Goal: Task Accomplishment & Management: Use online tool/utility

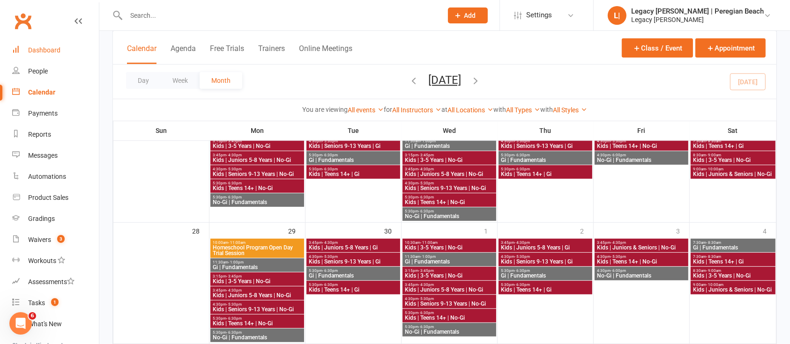
click at [59, 53] on div "Dashboard" at bounding box center [44, 49] width 32 height 7
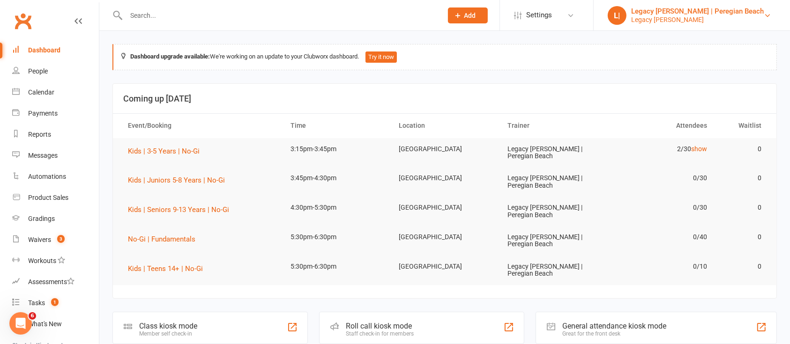
click at [759, 13] on div "Legacy Jiu Jitsu | Peregian Beach" at bounding box center [697, 11] width 133 height 8
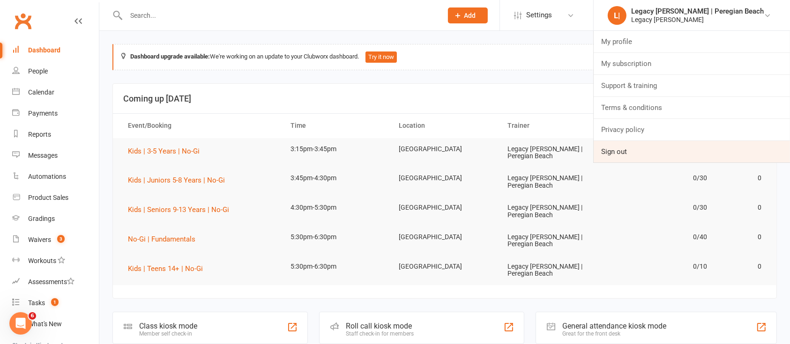
click at [662, 144] on link "Sign out" at bounding box center [691, 152] width 196 height 22
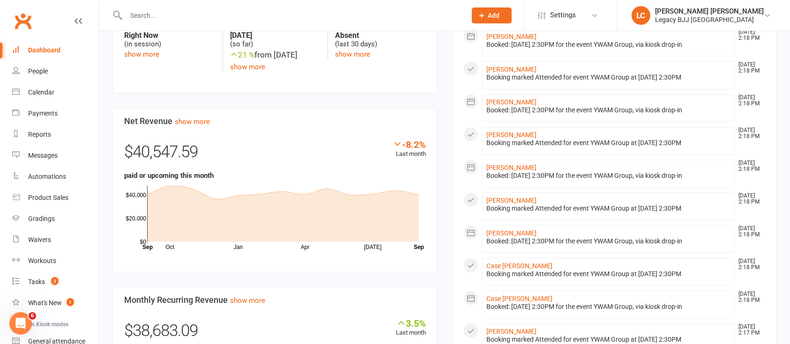
scroll to position [535, 0]
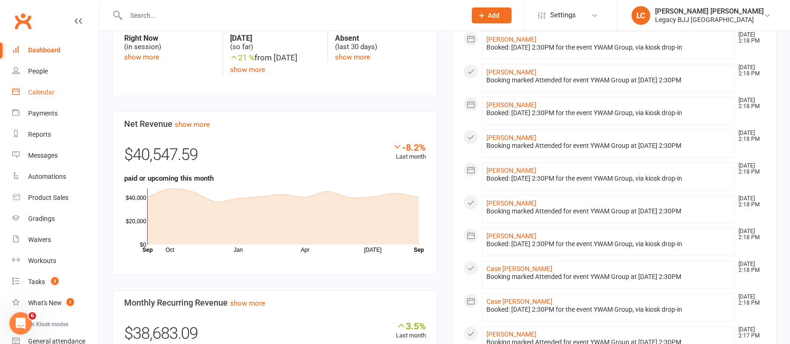
click at [45, 96] on link "Calendar" at bounding box center [55, 92] width 87 height 21
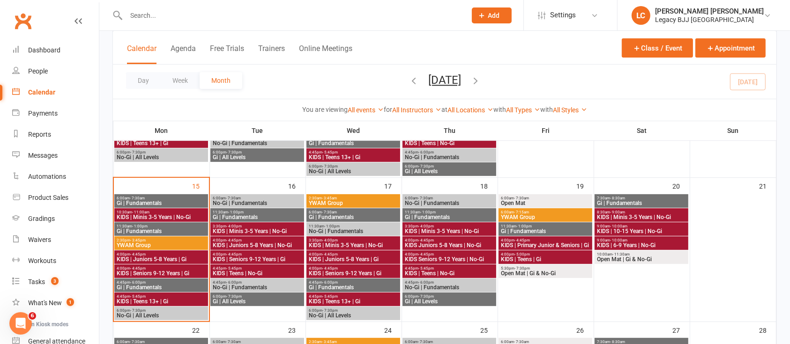
scroll to position [310, 0]
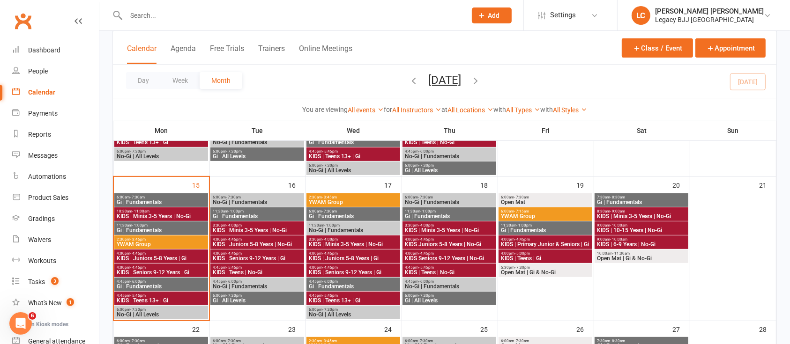
click at [168, 248] on div "2:30pm - 3:45pm YWAM Group" at bounding box center [161, 243] width 94 height 14
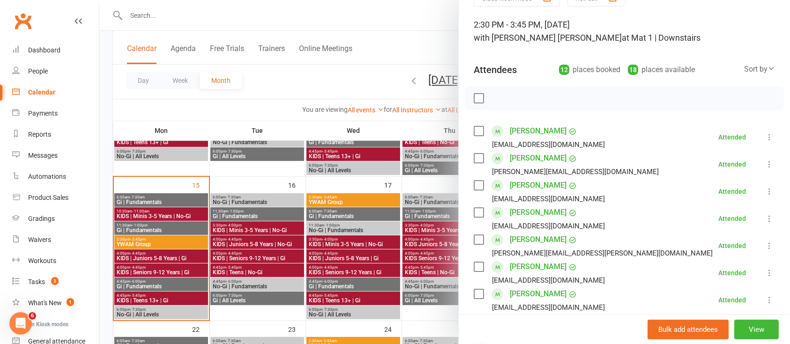
scroll to position [0, 0]
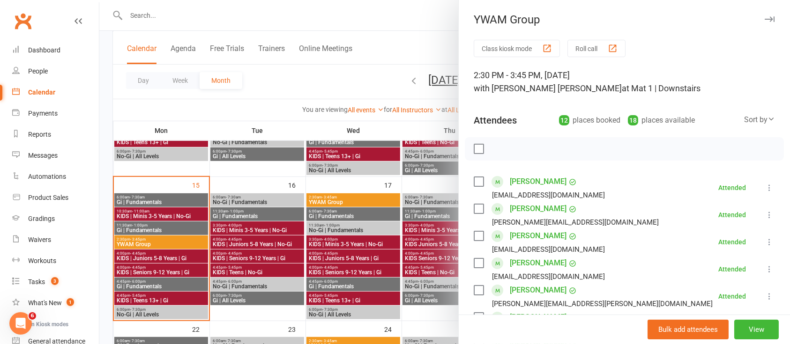
click at [764, 19] on icon "button" at bounding box center [769, 19] width 10 height 6
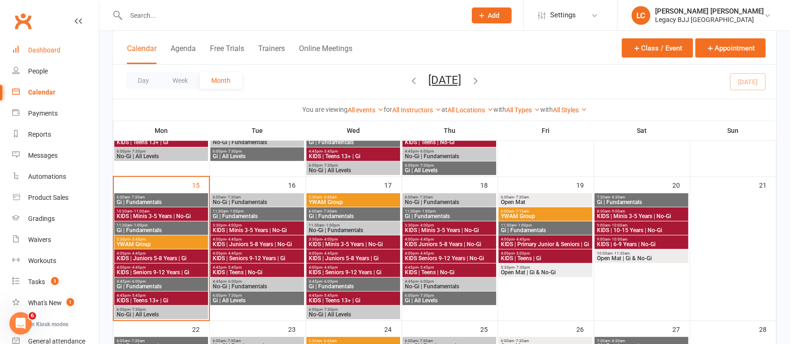
click at [54, 47] on div "Dashboard" at bounding box center [44, 49] width 32 height 7
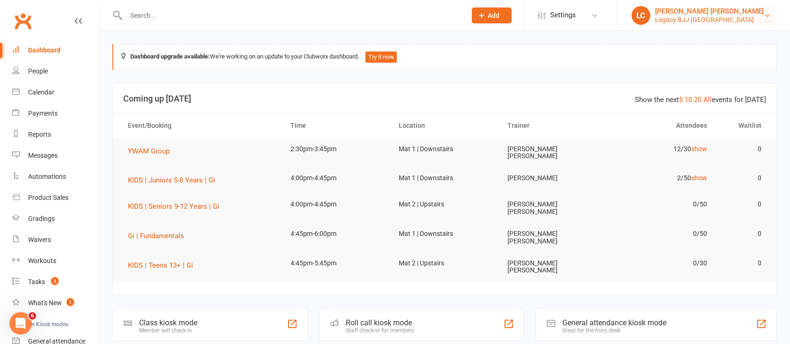
click at [764, 15] on icon at bounding box center [766, 15] width 7 height 7
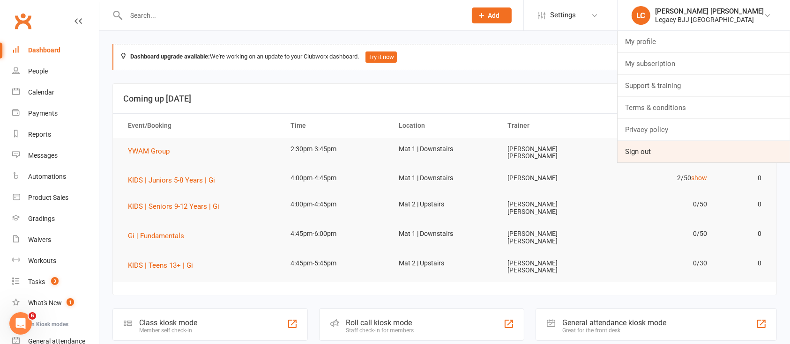
click at [674, 151] on link "Sign out" at bounding box center [703, 152] width 172 height 22
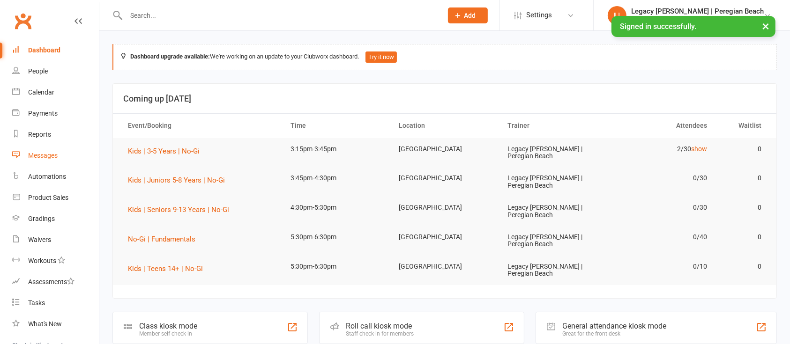
click at [54, 162] on link "Messages" at bounding box center [55, 155] width 87 height 21
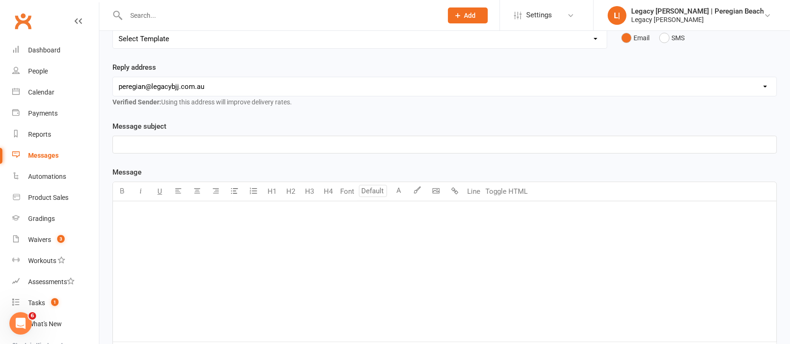
scroll to position [161, 0]
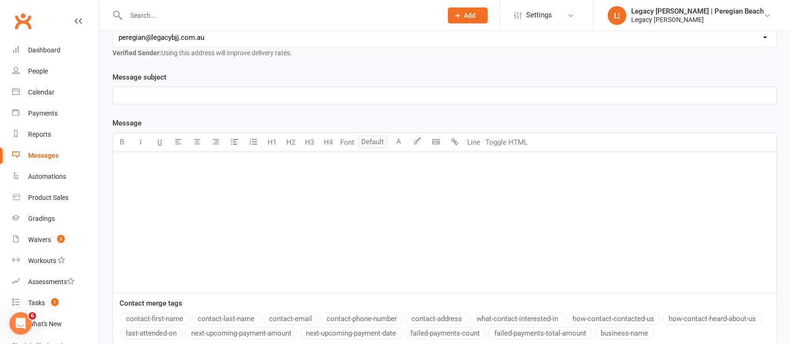
click at [430, 228] on div "﻿" at bounding box center [444, 222] width 663 height 141
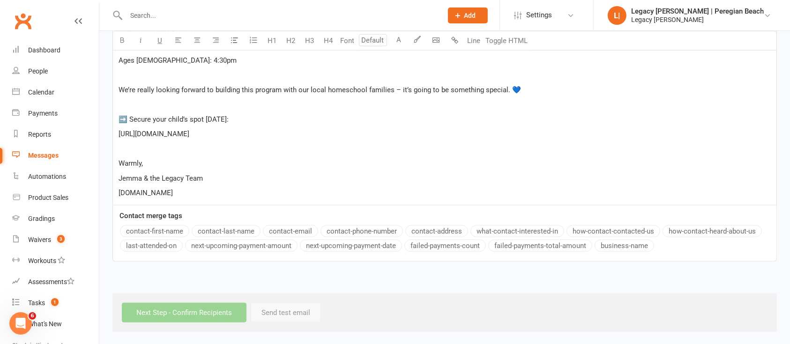
click at [255, 99] on p "﻿" at bounding box center [445, 104] width 652 height 11
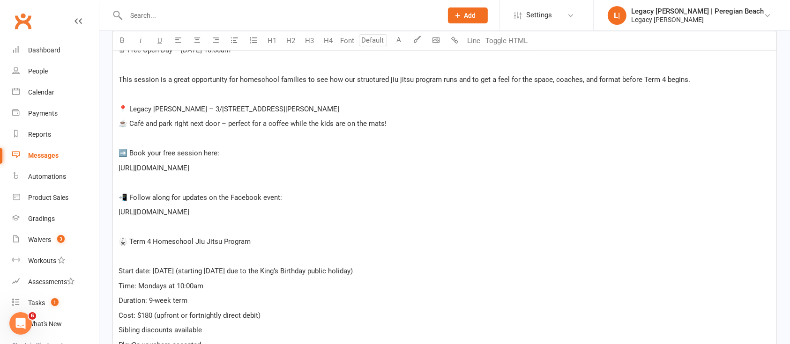
scroll to position [319, 0]
